Goal: Find specific page/section: Find specific page/section

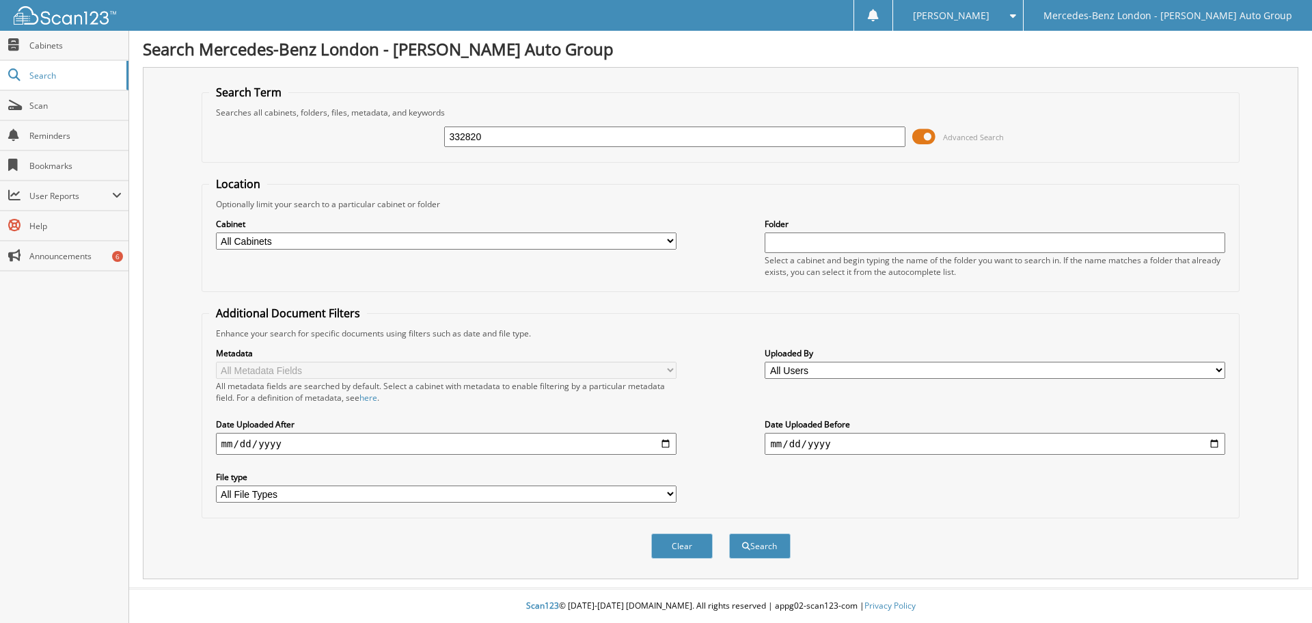
type input "332820"
click at [729, 533] on button "Search" at bounding box center [760, 545] width 62 height 25
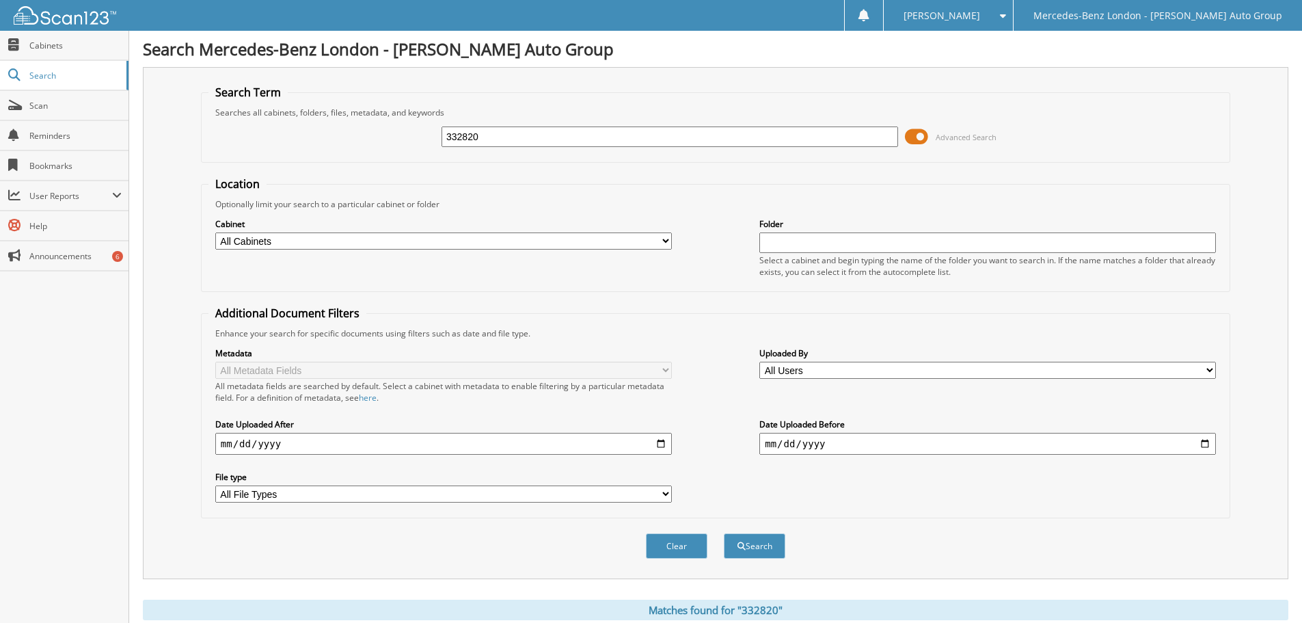
scroll to position [142, 0]
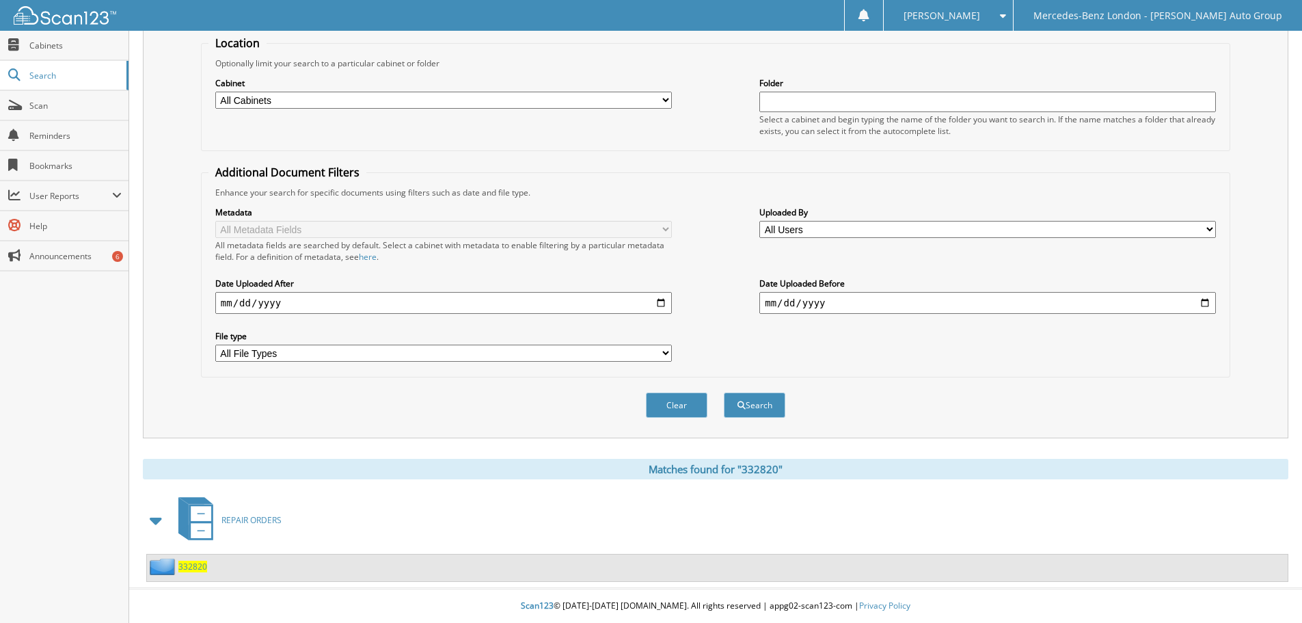
click at [198, 566] on span "332820" at bounding box center [192, 567] width 29 height 12
